Goal: Task Accomplishment & Management: Manage account settings

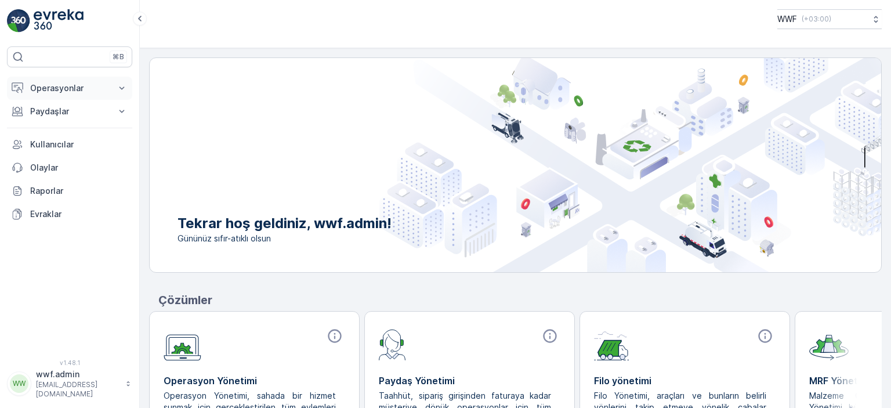
click at [71, 87] on p "Operasyonlar" at bounding box center [69, 88] width 79 height 12
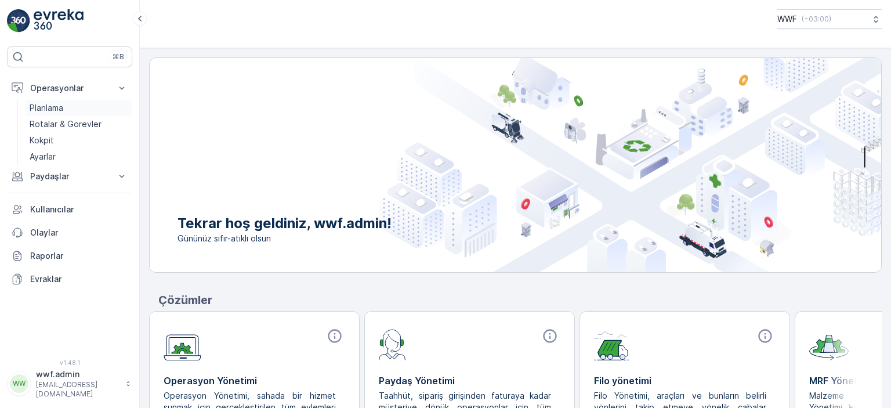
click at [55, 106] on p "Planlama" at bounding box center [47, 108] width 34 height 12
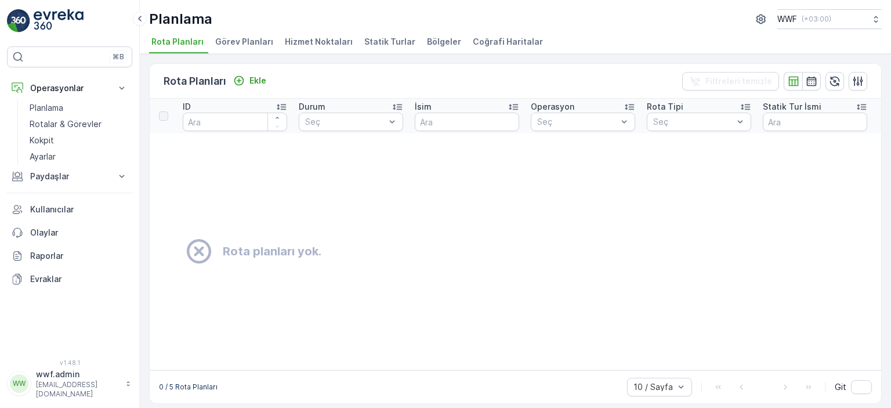
click at [247, 37] on span "Görev Planları" at bounding box center [244, 42] width 58 height 12
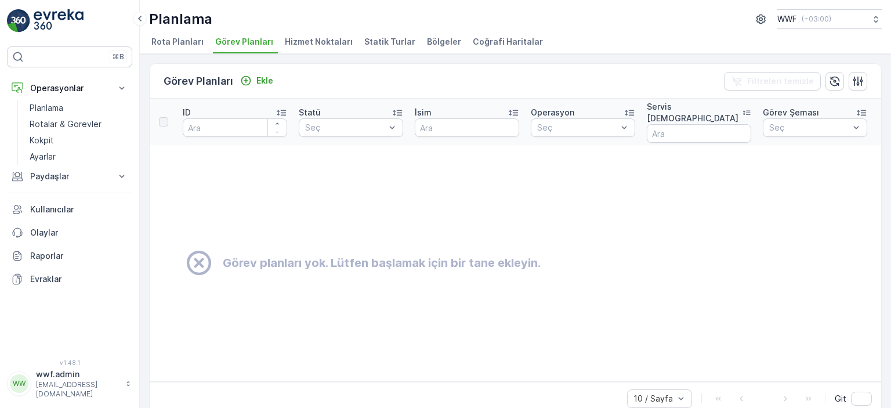
click at [309, 41] on span "Hizmet Noktaları" at bounding box center [319, 42] width 68 height 12
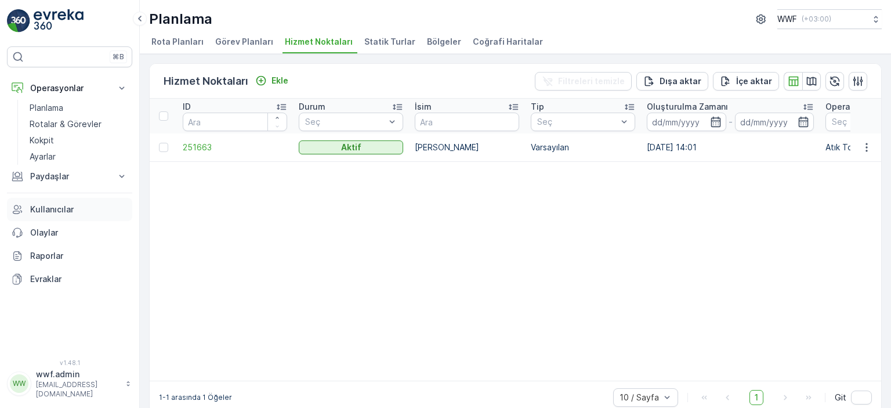
click at [56, 208] on p "Kullanıcılar" at bounding box center [78, 210] width 97 height 12
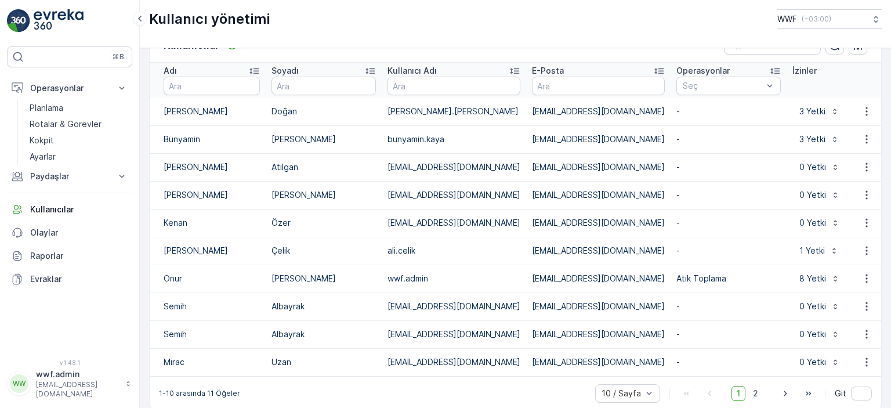
scroll to position [46, 0]
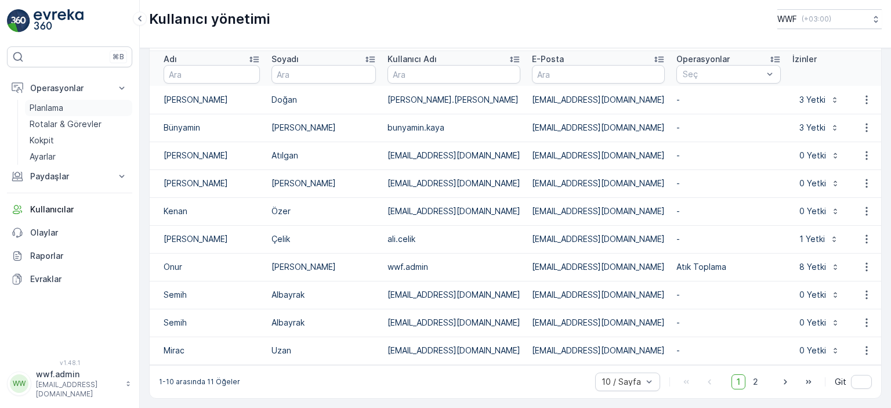
click at [48, 106] on p "Planlama" at bounding box center [47, 108] width 34 height 12
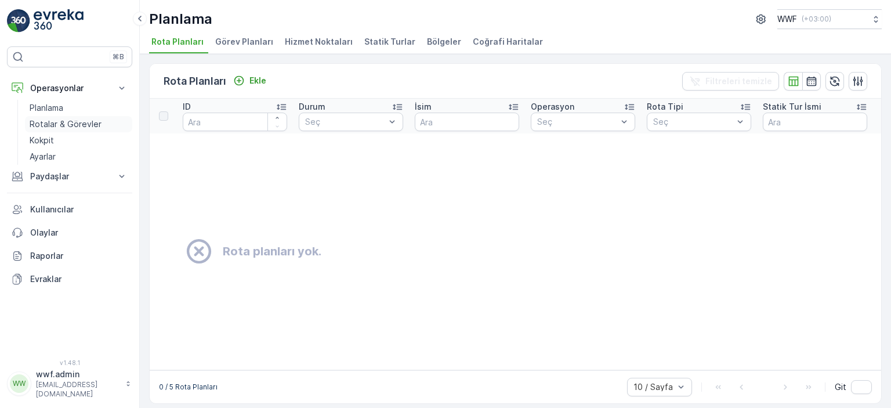
click at [50, 121] on p "Rotalar & Görevler" at bounding box center [66, 124] width 72 height 12
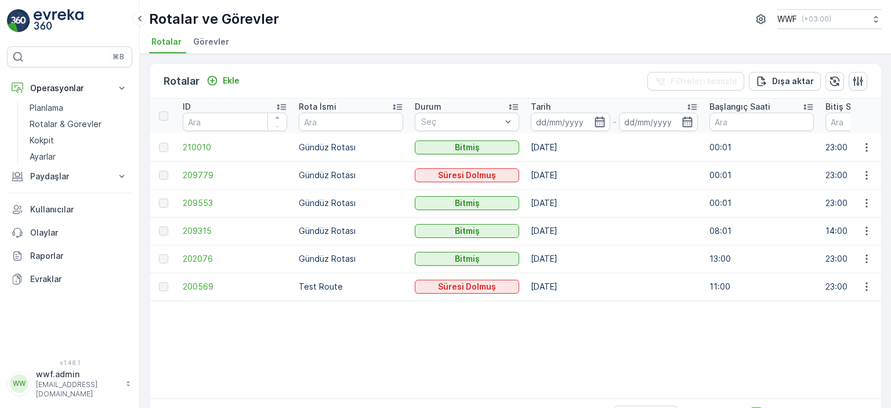
click at [210, 34] on li "Görevler" at bounding box center [212, 44] width 43 height 20
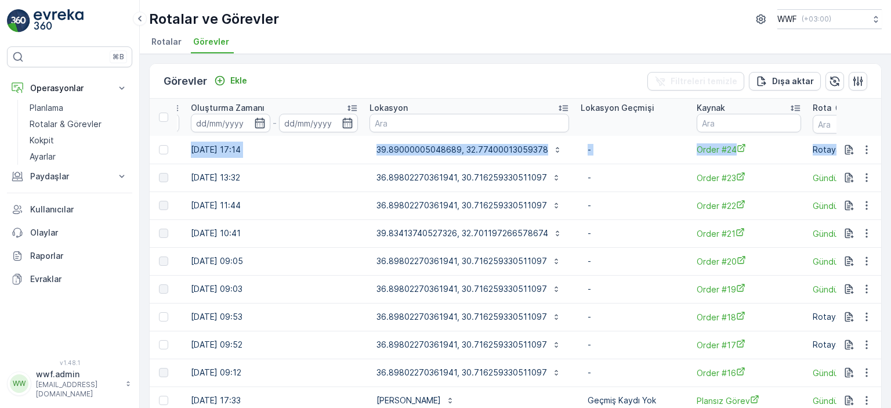
drag, startPoint x: 655, startPoint y: 149, endPoint x: 890, endPoint y: 139, distance: 235.7
click at [890, 139] on div "Görevler Ekle Filtreleri temizle Dışa aktar ID Durum Seç Operasyon Seç Görev Şe…" at bounding box center [515, 231] width 751 height 354
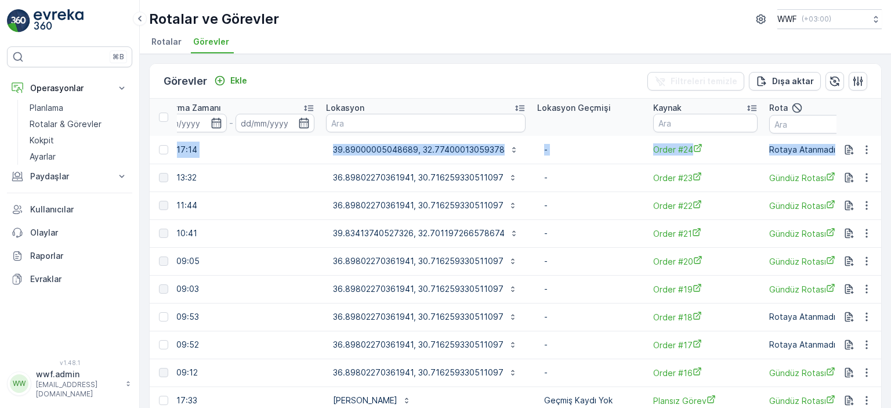
click at [611, 151] on p "-" at bounding box center [589, 150] width 90 height 12
click at [763, 150] on td "Rotaya Atanmadı" at bounding box center [821, 150] width 116 height 28
click at [581, 147] on p "-" at bounding box center [589, 150] width 90 height 12
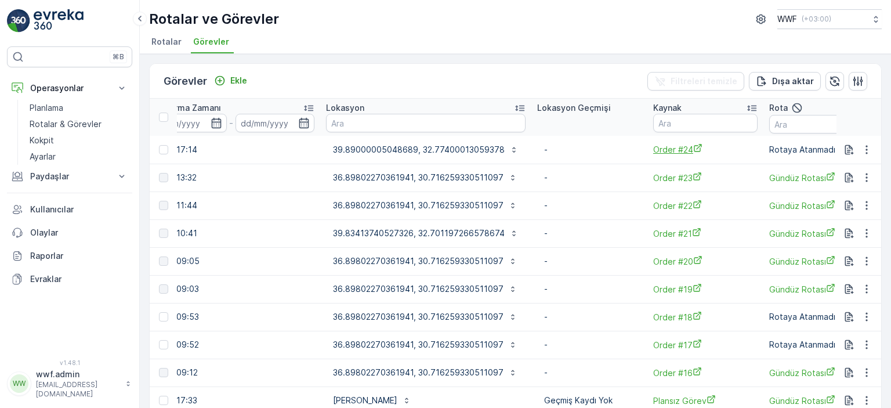
click at [661, 148] on span "Order #24" at bounding box center [705, 149] width 104 height 12
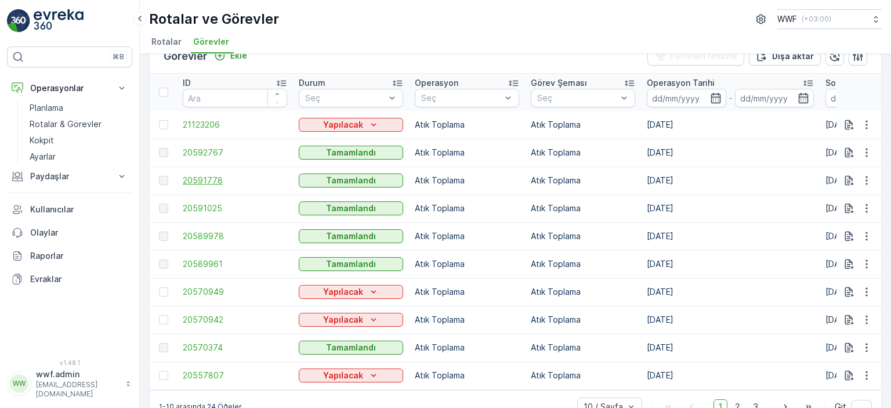
scroll to position [0, 0]
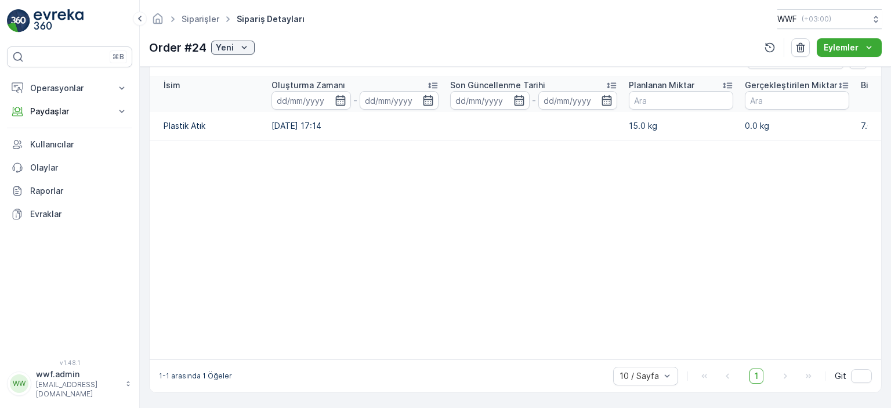
scroll to position [310, 0]
click at [78, 315] on div "⌘B Operasyonlar Planlama Rotalar & Görevler Kokpit Ayarlar Paydaşlar Birimler K…" at bounding box center [69, 195] width 125 height 299
drag, startPoint x: 564, startPoint y: 352, endPoint x: 343, endPoint y: 314, distance: 224.2
click at [430, 336] on table "İsim Oluşturma Zamanı - Son Güncellenme Tarihi - Planlanan Miktar Gerçekleştiri…" at bounding box center [625, 218] width 951 height 282
click at [51, 143] on p "Kullanıcılar" at bounding box center [78, 145] width 97 height 12
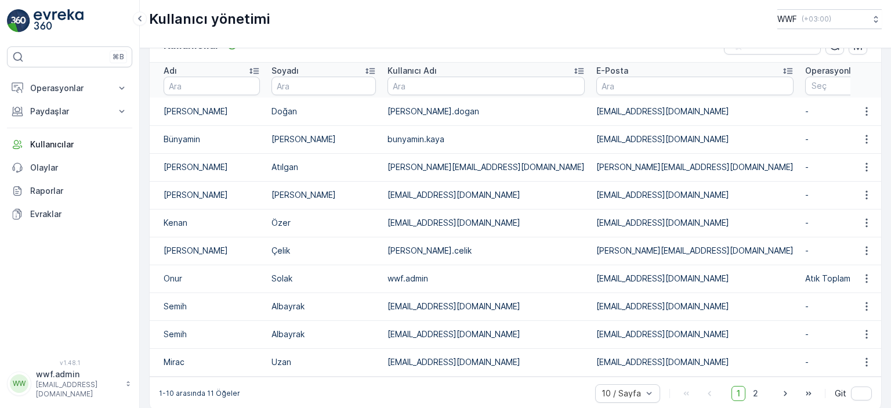
scroll to position [46, 0]
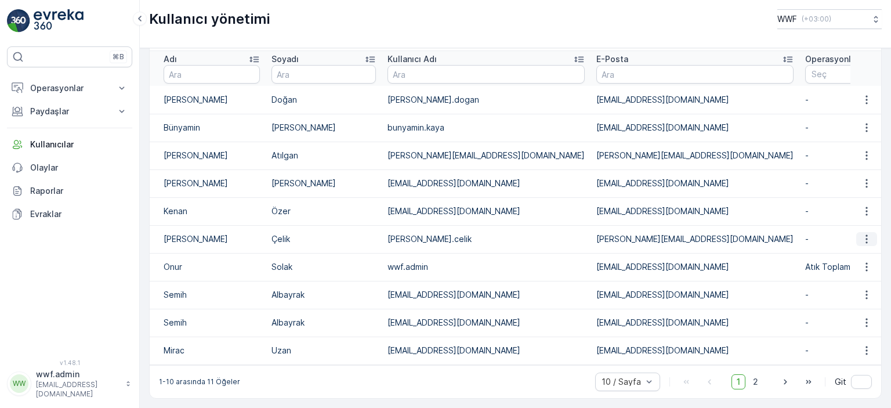
click at [862, 233] on icon "button" at bounding box center [867, 239] width 12 height 12
click at [856, 253] on span "kullanıcıyı düzenle" at bounding box center [849, 251] width 70 height 12
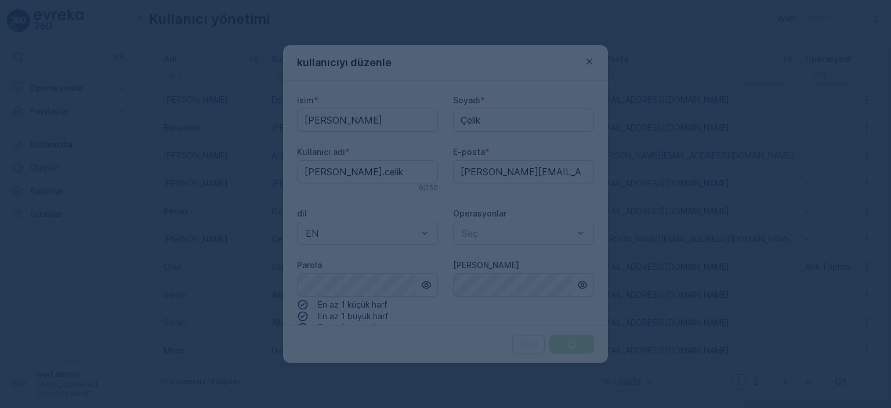
type input "[PERSON_NAME]"
type input "Çelik"
type adı "[PERSON_NAME].celik"
type input "[PERSON_NAME][EMAIL_ADDRESS][DOMAIN_NAME]"
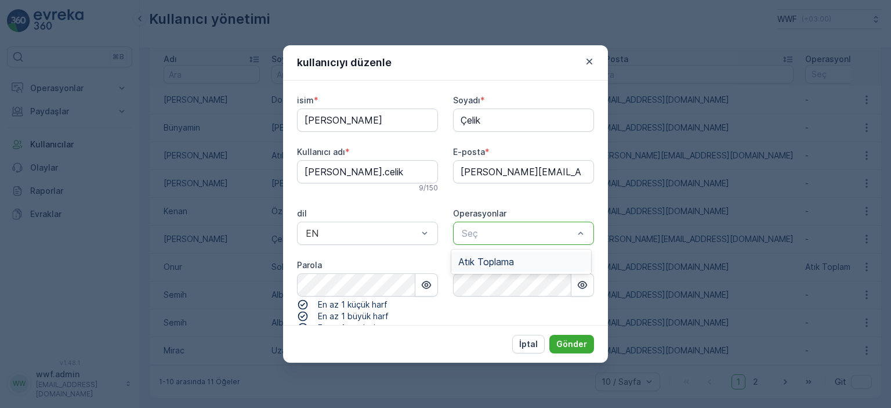
click at [499, 234] on div at bounding box center [517, 233] width 114 height 10
click at [489, 257] on span "Atık Toplama" at bounding box center [486, 261] width 56 height 10
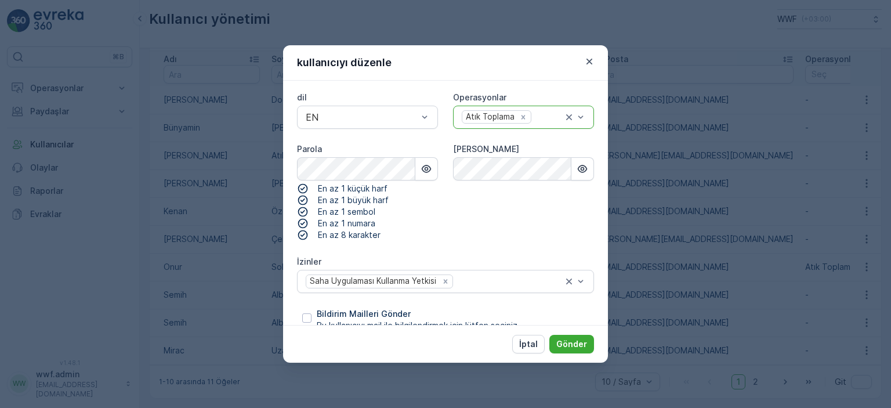
scroll to position [135, 0]
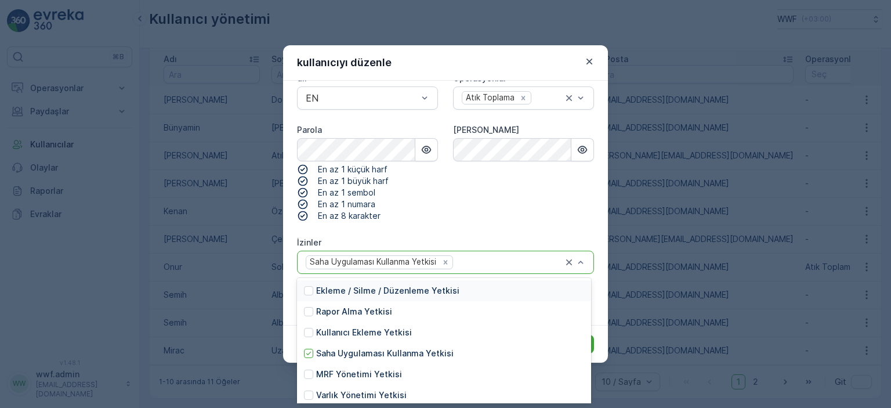
click at [501, 259] on div at bounding box center [508, 262] width 109 height 10
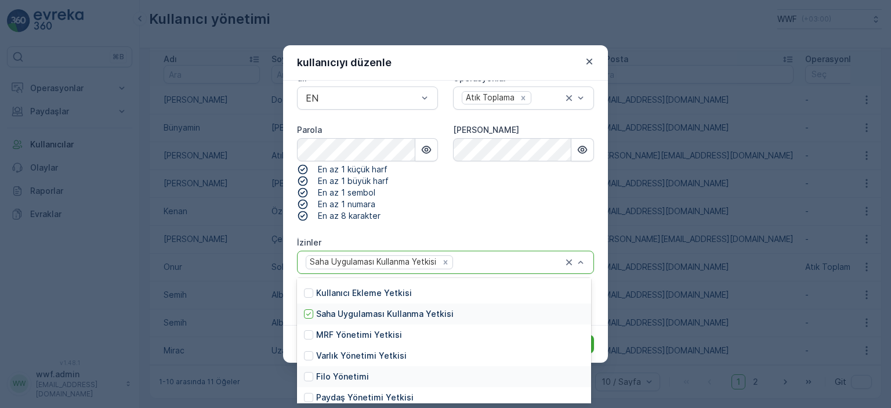
scroll to position [0, 0]
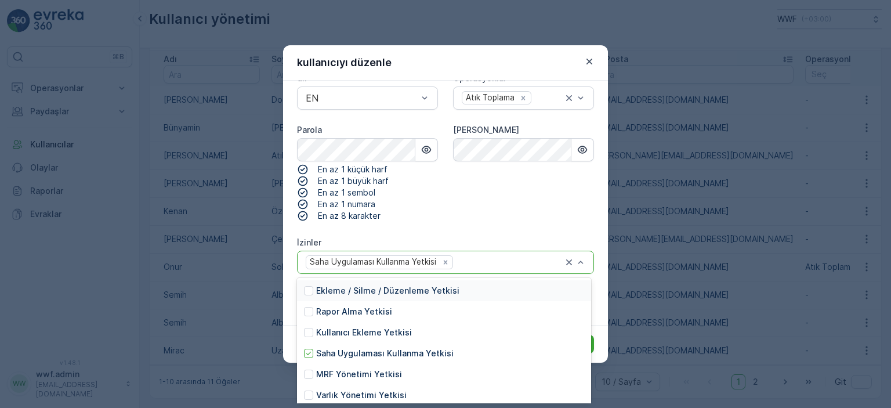
click at [485, 205] on div "[PERSON_NAME]" at bounding box center [523, 172] width 141 height 97
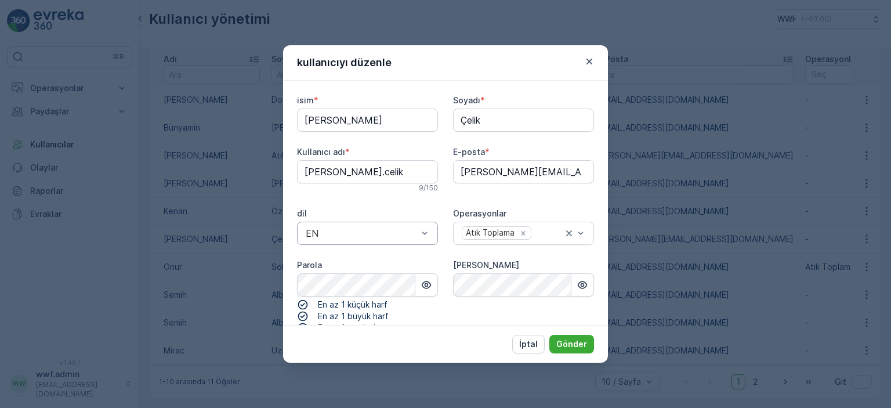
click at [401, 235] on div at bounding box center [361, 233] width 114 height 10
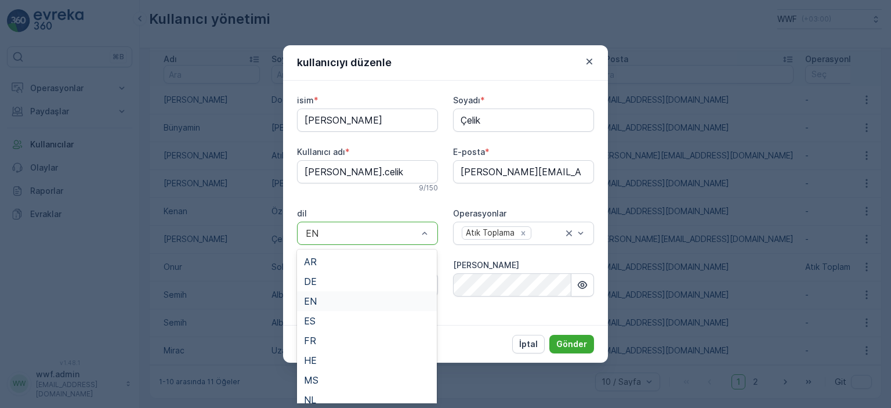
scroll to position [126, 0]
click at [350, 350] on div "TR" at bounding box center [367, 352] width 126 height 10
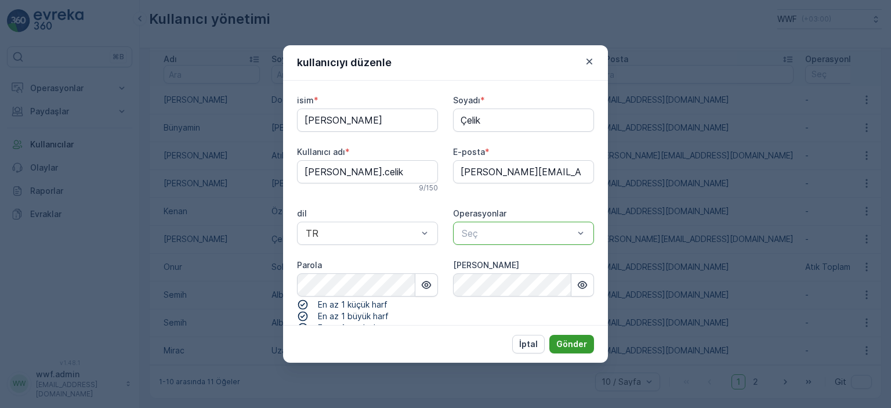
click at [570, 338] on p "Gönder" at bounding box center [571, 344] width 31 height 12
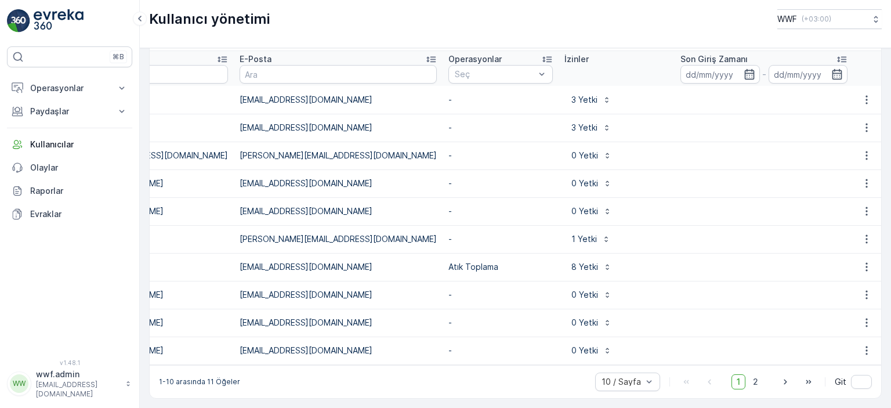
scroll to position [0, 377]
